Goal: Task Accomplishment & Management: Use online tool/utility

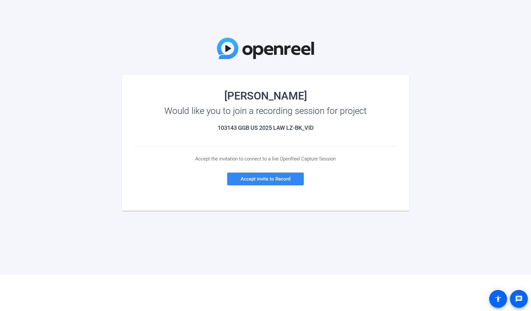
click at [256, 177] on span "Accept invite to Record" at bounding box center [265, 179] width 50 height 6
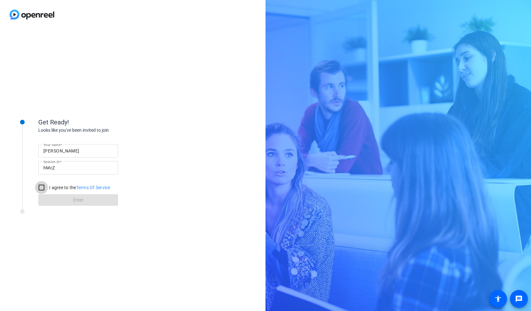
click at [40, 187] on input "I agree to the Terms Of Service" at bounding box center [41, 187] width 13 height 13
checkbox input "true"
drag, startPoint x: 53, startPoint y: 151, endPoint x: 35, endPoint y: 151, distance: 17.2
click at [35, 151] on div "Get Ready! Looks like you've been invited to join Your name Brian Kirsch Sessio…" at bounding box center [85, 157] width 159 height 103
type input "[PERSON_NAME]"
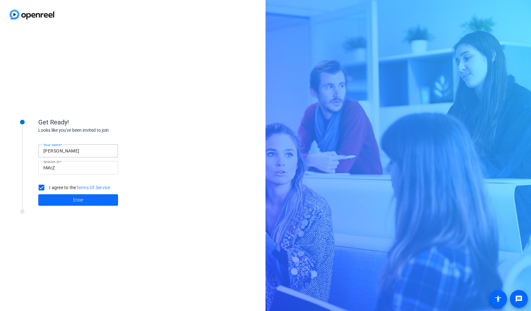
click at [90, 203] on span at bounding box center [78, 199] width 80 height 15
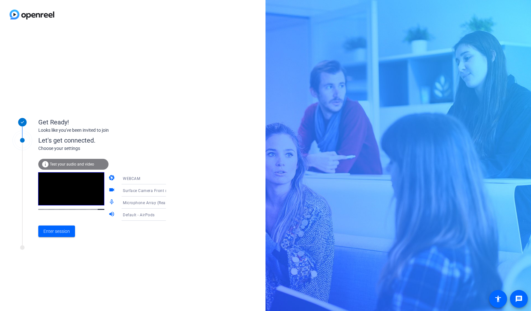
click at [80, 164] on span "Test your audio and video" at bounding box center [72, 164] width 44 height 4
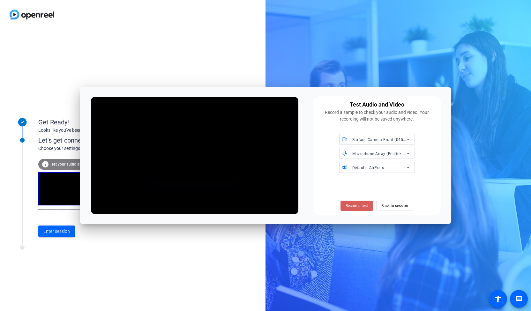
click at [361, 205] on span "Record a test" at bounding box center [356, 206] width 22 height 6
click at [357, 206] on span "Stop Testing (3s)" at bounding box center [356, 206] width 29 height 6
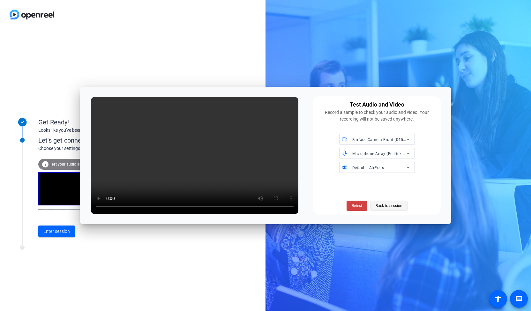
click at [392, 204] on span "Back to session" at bounding box center [388, 206] width 27 height 12
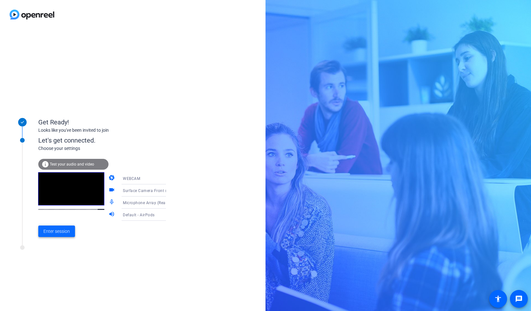
click at [63, 229] on span "Enter session" at bounding box center [56, 231] width 26 height 7
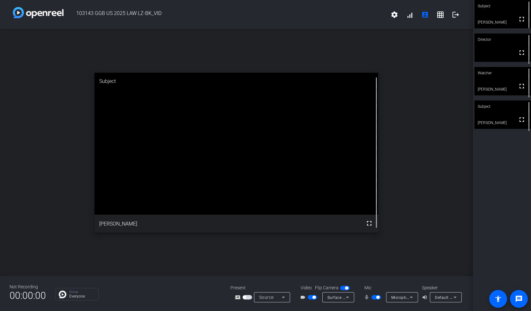
click at [166, 179] on video at bounding box center [236, 144] width 284 height 142
click at [368, 224] on mat-icon "fullscreen" at bounding box center [369, 223] width 8 height 8
click at [489, 141] on div "Subject" at bounding box center [502, 140] width 56 height 12
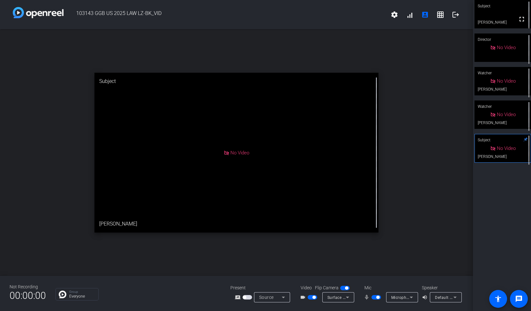
click at [506, 20] on video at bounding box center [502, 14] width 56 height 28
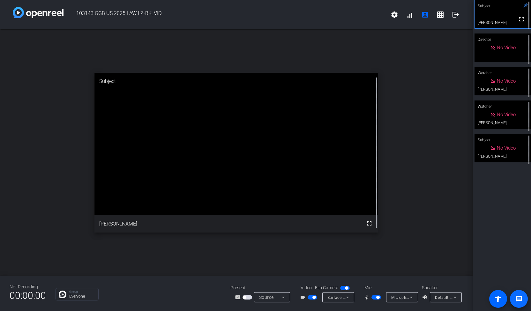
click at [516, 297] on mat-icon "message" at bounding box center [519, 299] width 8 height 8
click at [397, 17] on mat-icon "settings" at bounding box center [394, 15] width 8 height 8
click at [397, 17] on div at bounding box center [265, 155] width 531 height 311
click at [409, 15] on span at bounding box center [409, 14] width 15 height 15
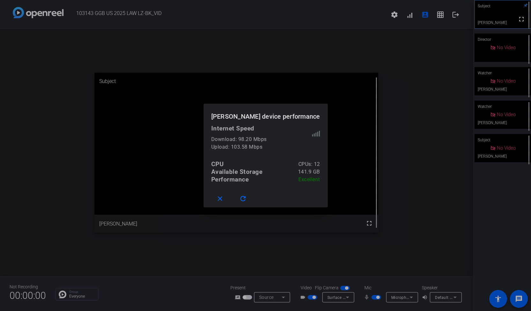
click at [422, 46] on div at bounding box center [265, 155] width 531 height 311
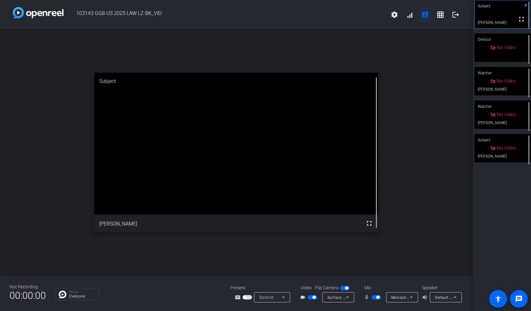
click at [429, 17] on span at bounding box center [424, 14] width 15 height 15
click at [442, 16] on mat-icon "grid_on" at bounding box center [440, 15] width 8 height 8
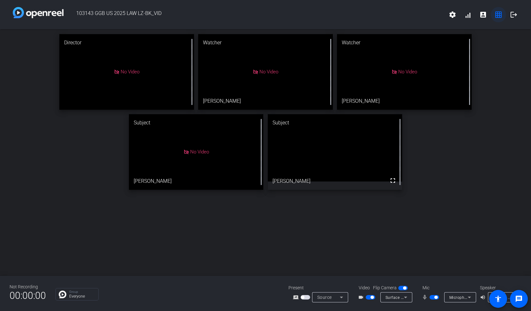
click at [500, 16] on mat-icon "grid_on" at bounding box center [498, 15] width 8 height 8
click at [485, 17] on mat-icon "account_box" at bounding box center [483, 15] width 8 height 8
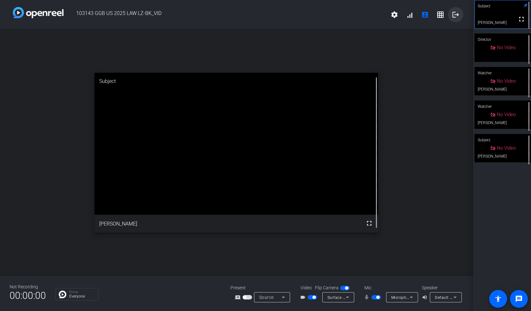
click at [454, 16] on mat-icon "logout" at bounding box center [456, 15] width 8 height 8
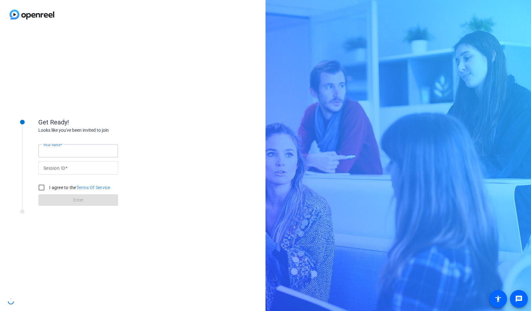
click at [83, 151] on input "Your name" at bounding box center [78, 151] width 70 height 8
click at [137, 107] on div "Get Ready! Looks like you've been invited to join Your name Session ID I agree …" at bounding box center [102, 156] width 128 height 100
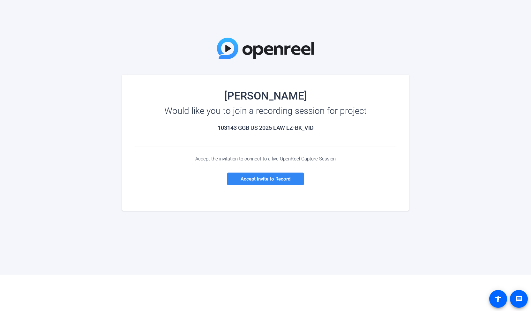
click at [252, 179] on span "Accept invite to Record" at bounding box center [265, 179] width 50 height 6
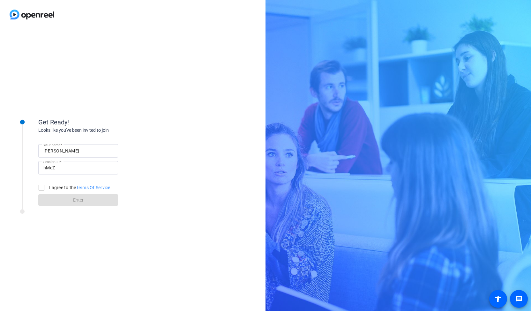
click at [49, 147] on input "[PERSON_NAME]" at bounding box center [78, 151] width 70 height 8
type input "[PERSON_NAME]"
click at [41, 186] on input "I agree to the Terms Of Service" at bounding box center [41, 187] width 13 height 13
checkbox input "true"
click at [69, 203] on span at bounding box center [78, 199] width 80 height 15
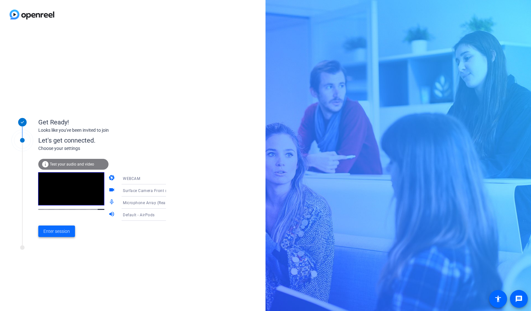
click at [60, 234] on span "Enter session" at bounding box center [56, 231] width 26 height 7
